Goal: Task Accomplishment & Management: Manage account settings

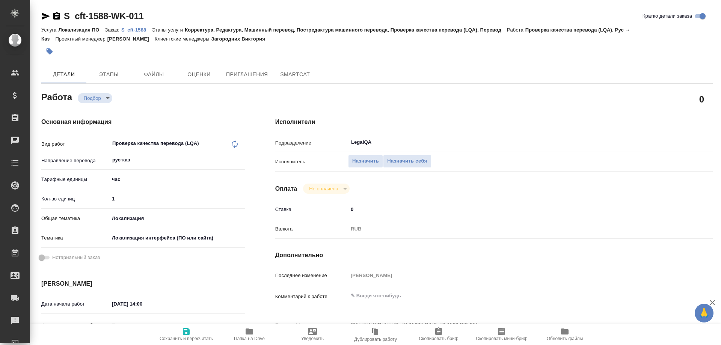
type textarea "x"
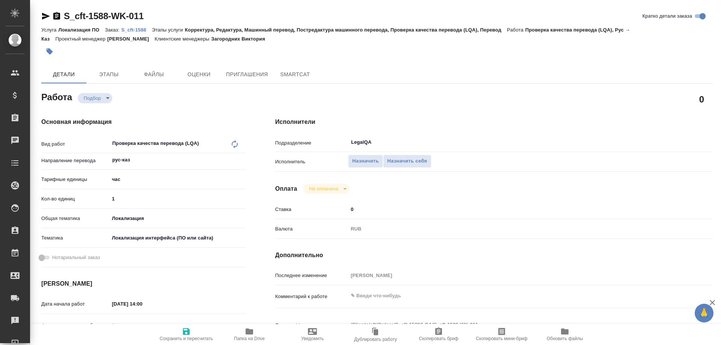
type textarea "x"
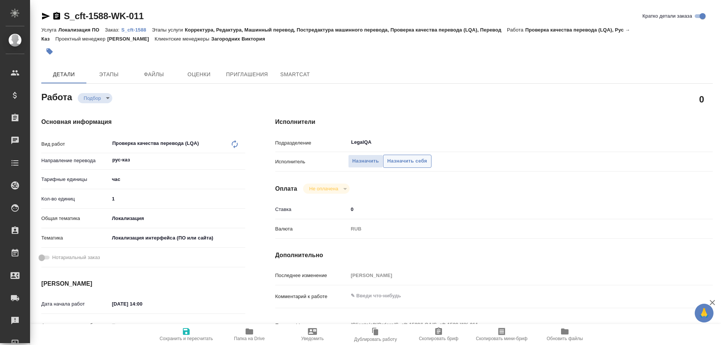
type textarea "x"
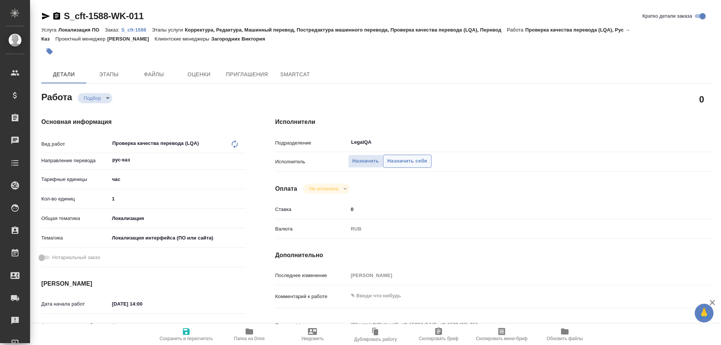
type textarea "x"
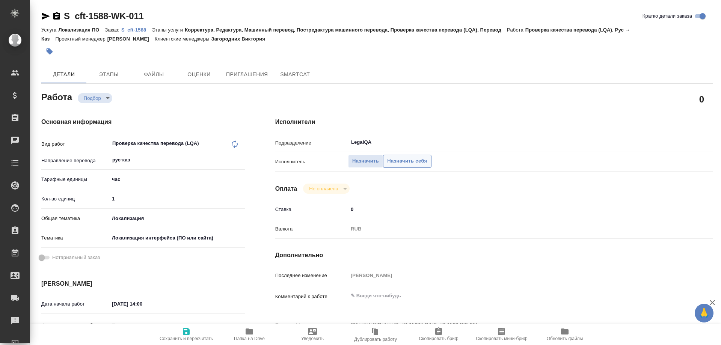
click at [407, 157] on span "Назначить себя" at bounding box center [407, 161] width 40 height 9
type textarea "x"
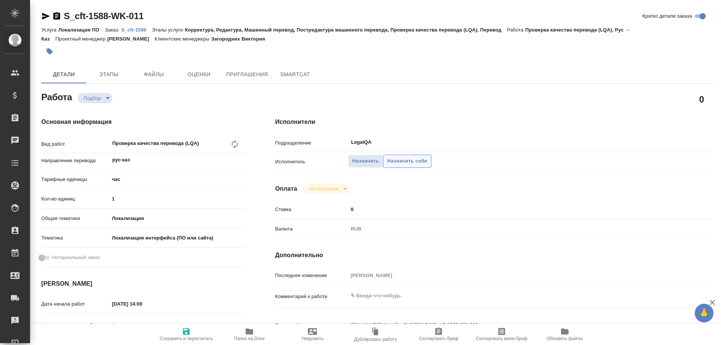
type textarea "x"
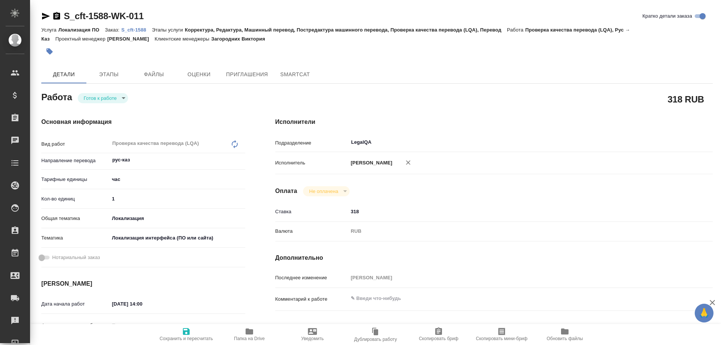
type textarea "x"
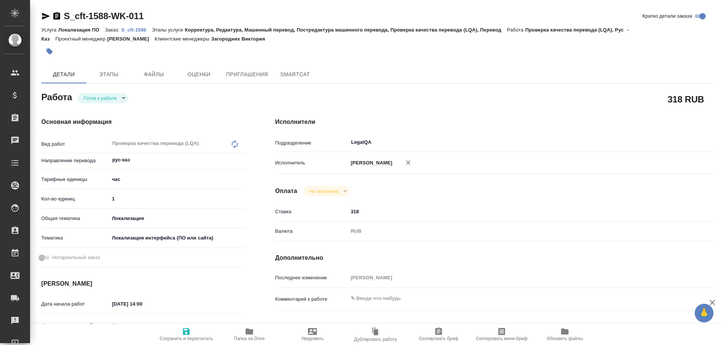
type textarea "x"
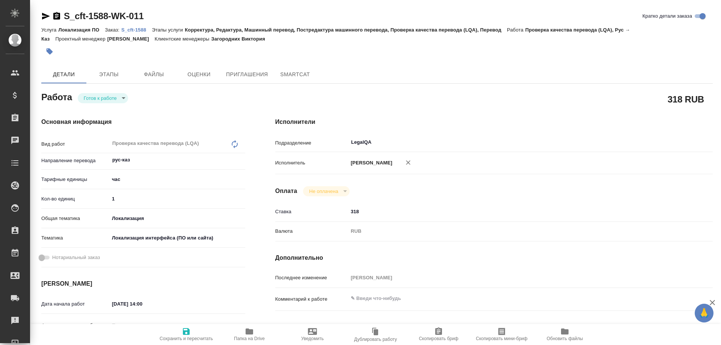
type textarea "x"
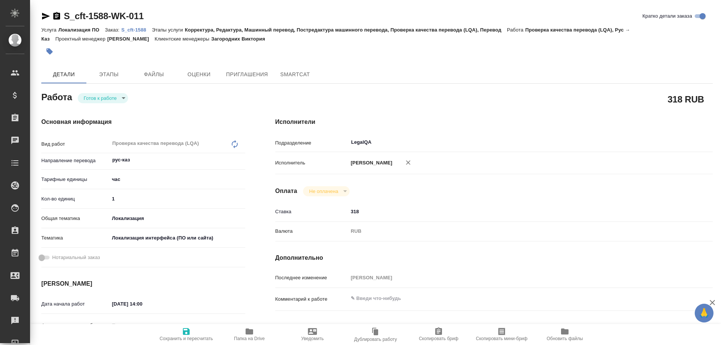
type textarea "x"
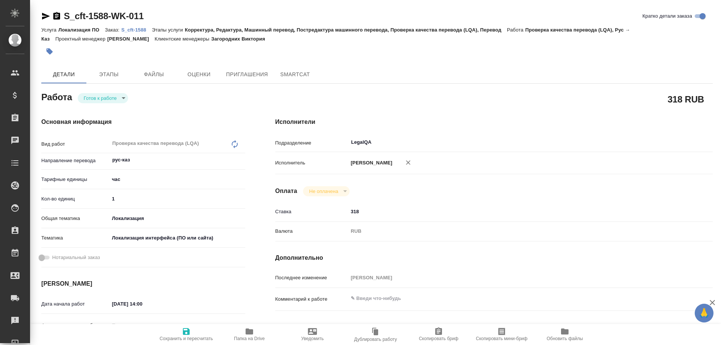
type textarea "x"
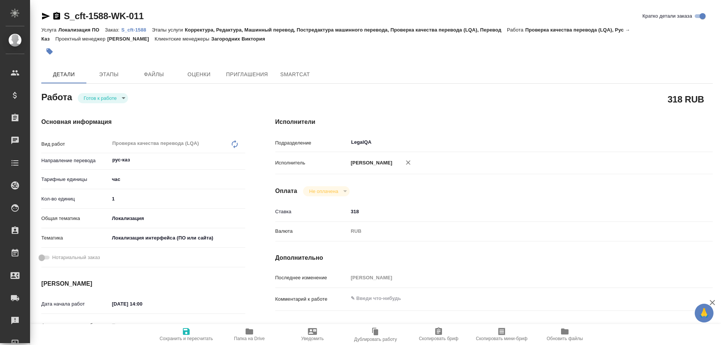
type textarea "x"
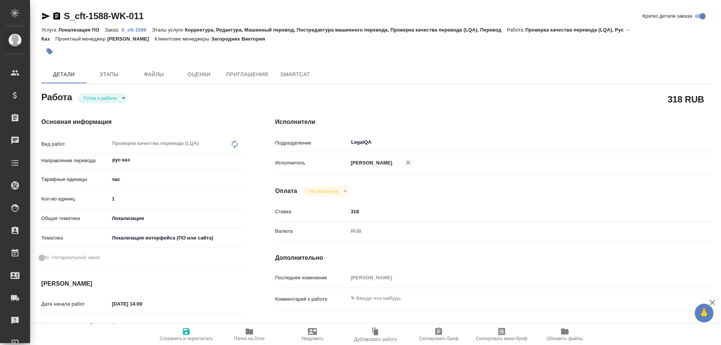
type textarea "x"
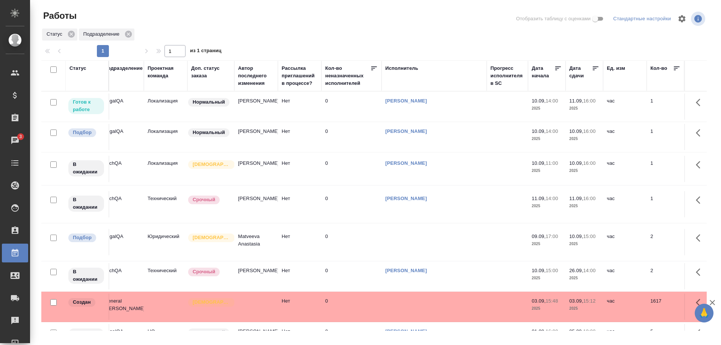
scroll to position [0, 271]
